Goal: Check status

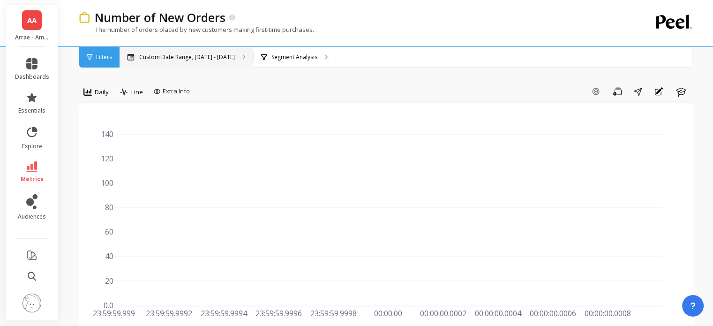
click at [202, 66] on div "Custom Date Range, [DATE] - [DATE]" at bounding box center [187, 57] width 134 height 21
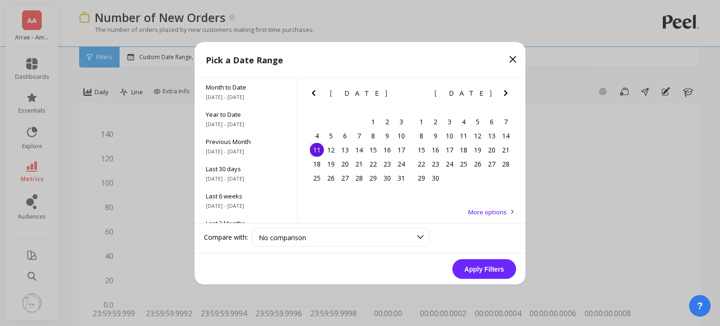
click at [511, 90] on icon "Next Month" at bounding box center [505, 92] width 11 height 11
click at [401, 138] on div "9" at bounding box center [401, 135] width 14 height 14
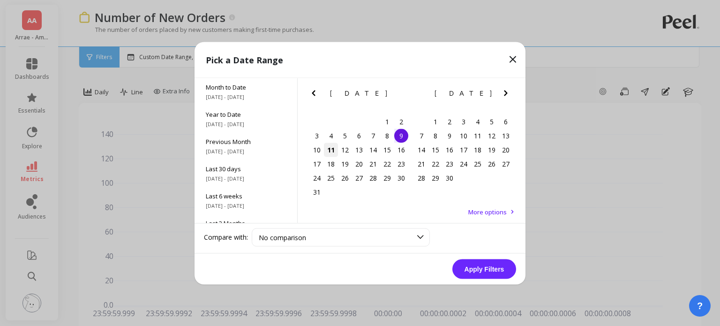
click at [324, 148] on div "11" at bounding box center [331, 150] width 14 height 14
click at [318, 148] on div "10" at bounding box center [317, 150] width 14 height 14
drag, startPoint x: 416, startPoint y: 133, endPoint x: 402, endPoint y: 135, distance: 14.2
click at [406, 133] on div "[DATE] [DATE] Su Mo Tu We Th Fr Sa 27 28 29 30 31 1 2 3 4 5 6 7 8 9 10 11 12 13…" at bounding box center [411, 140] width 209 height 124
click at [402, 135] on div "9" at bounding box center [401, 135] width 14 height 14
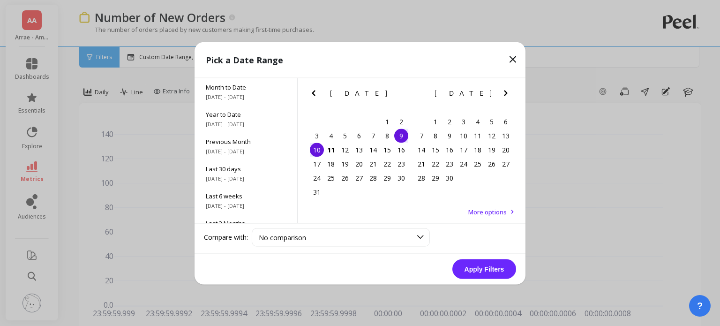
click at [321, 148] on div "10" at bounding box center [317, 150] width 14 height 14
click at [483, 273] on button "Apply Filters" at bounding box center [484, 269] width 64 height 20
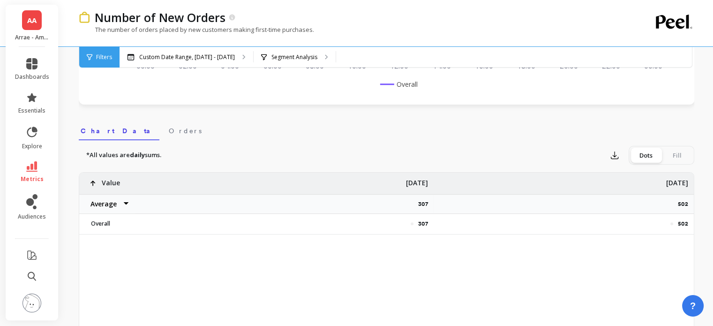
scroll to position [249, 0]
